Goal: Find specific page/section: Find specific page/section

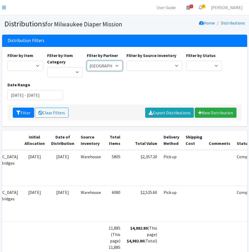
click at [95, 67] on select "[GEOGRAPHIC_DATA] BOMB Doulas Camp Reunite Cathedral Center, Inc [DEMOGRAPHIC_D…" at bounding box center [105, 66] width 36 height 10
select select "1458"
click at [87, 61] on select "[GEOGRAPHIC_DATA] BOMB Doulas Camp Reunite Cathedral Center, Inc [DEMOGRAPHIC_D…" at bounding box center [105, 66] width 36 height 10
click at [25, 109] on button "Filter" at bounding box center [23, 113] width 21 height 10
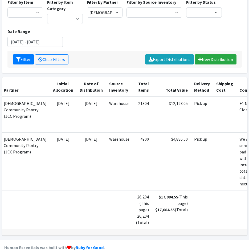
scroll to position [0, 51]
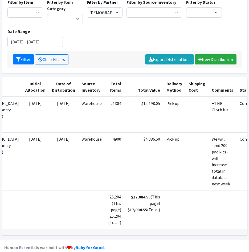
drag, startPoint x: 119, startPoint y: 233, endPoint x: 196, endPoint y: 206, distance: 81.3
click at [182, 233] on div "ID Partner Initial Allocation Date of Distribution Source Inventory Total Items…" at bounding box center [124, 156] width 245 height 158
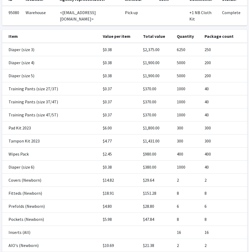
scroll to position [80, 0]
